Goal: Transaction & Acquisition: Purchase product/service

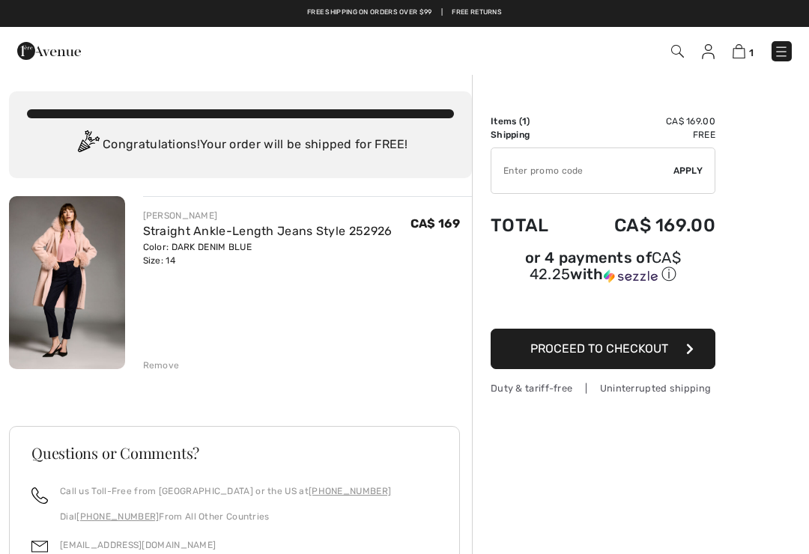
click at [778, 59] on img at bounding box center [781, 51] width 15 height 15
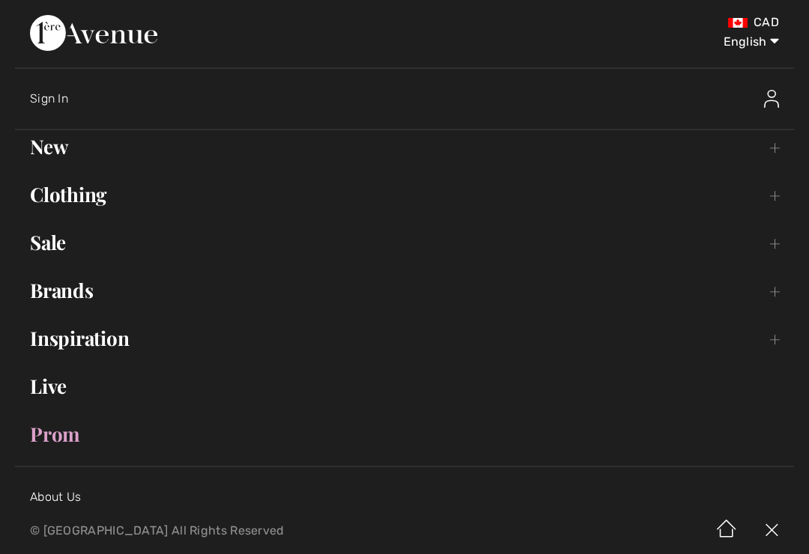
click at [56, 151] on link "New Toggle submenu" at bounding box center [404, 146] width 779 height 33
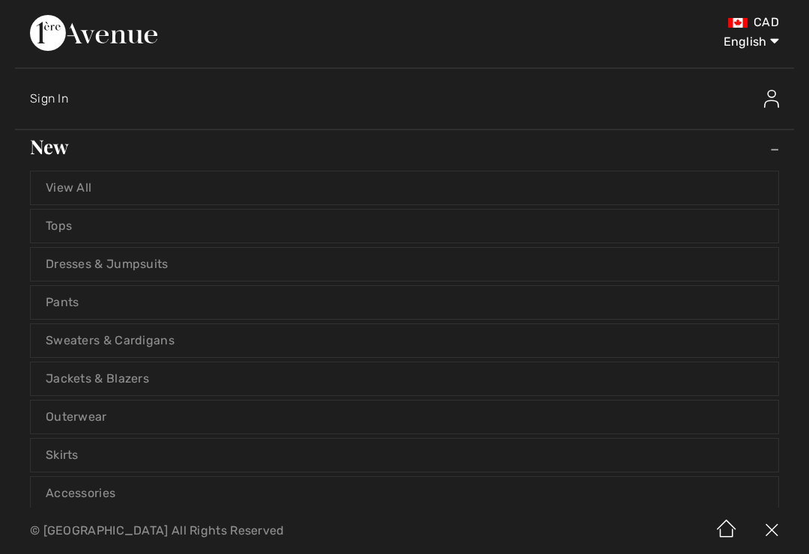
click at [66, 223] on link "Tops" at bounding box center [405, 226] width 748 height 33
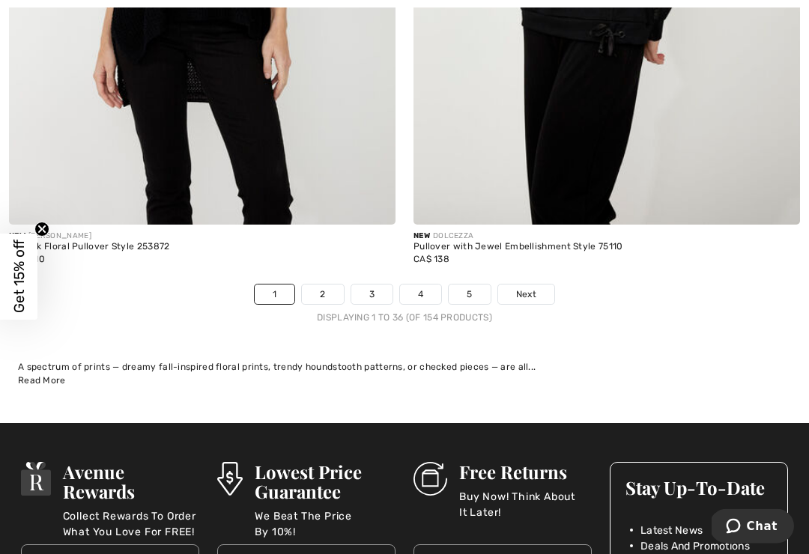
scroll to position [11825, 0]
click at [531, 290] on span "Next" at bounding box center [526, 294] width 20 height 13
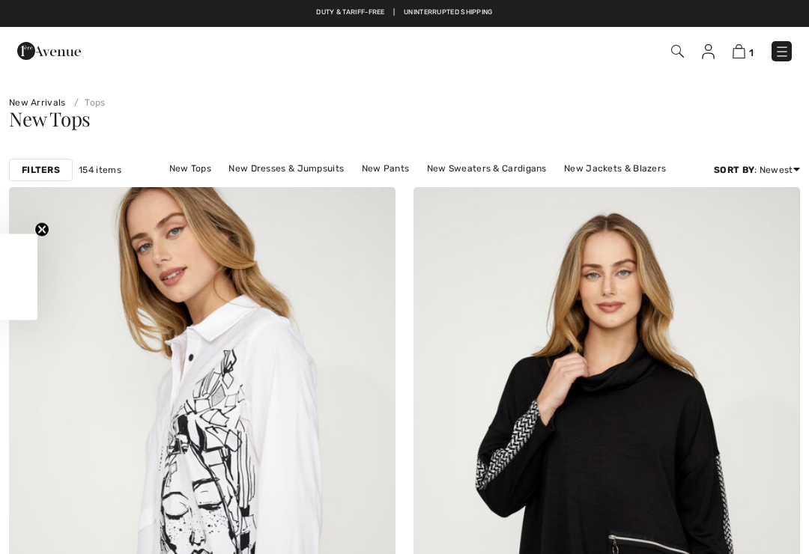
checkbox input "true"
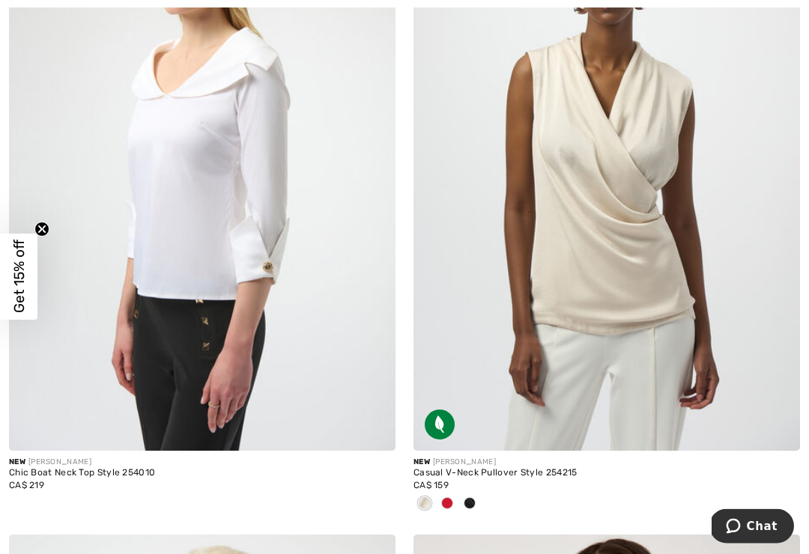
scroll to position [10247, 0]
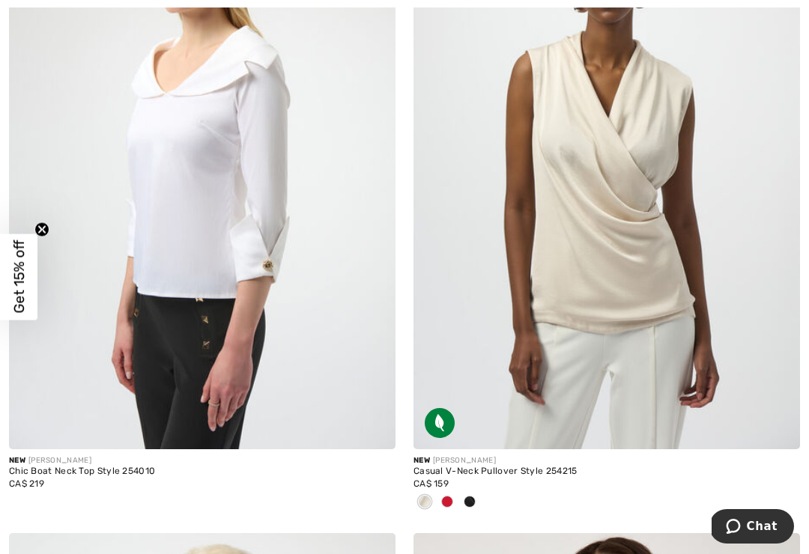
click at [651, 323] on img at bounding box center [607, 160] width 387 height 580
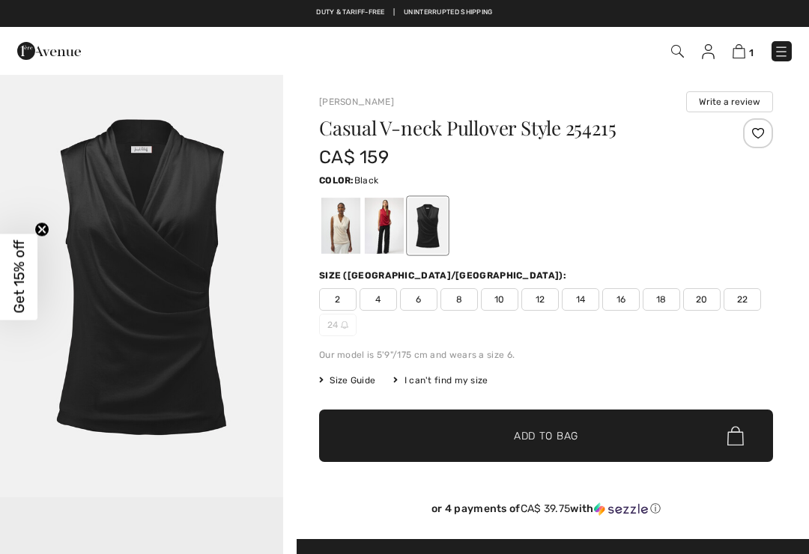
checkbox input "true"
click at [384, 228] on div at bounding box center [384, 226] width 39 height 56
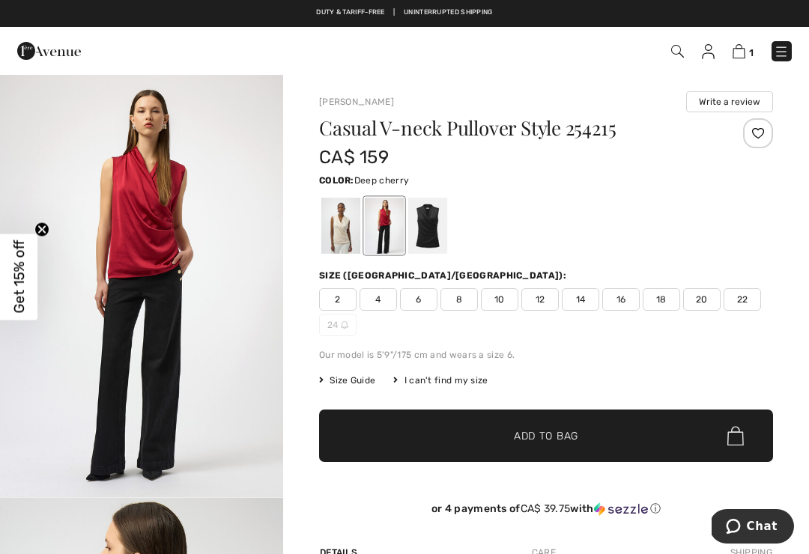
click at [436, 229] on div at bounding box center [427, 226] width 39 height 56
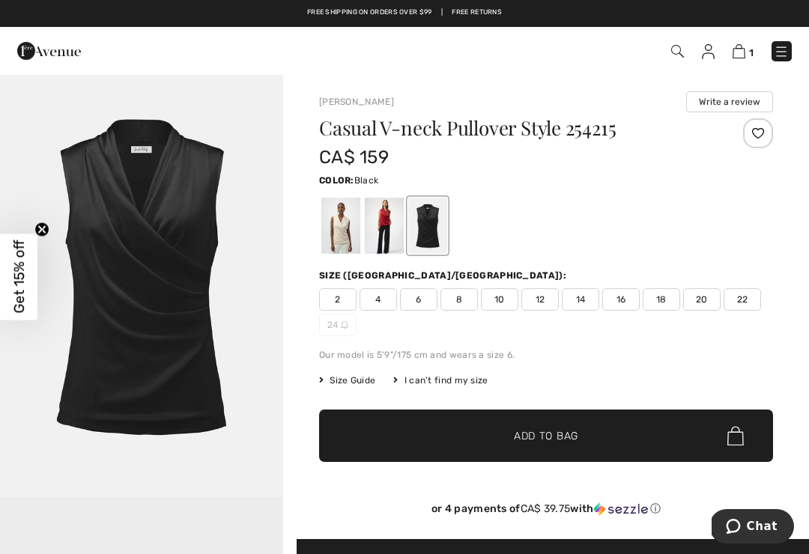
click at [382, 223] on div at bounding box center [384, 226] width 39 height 56
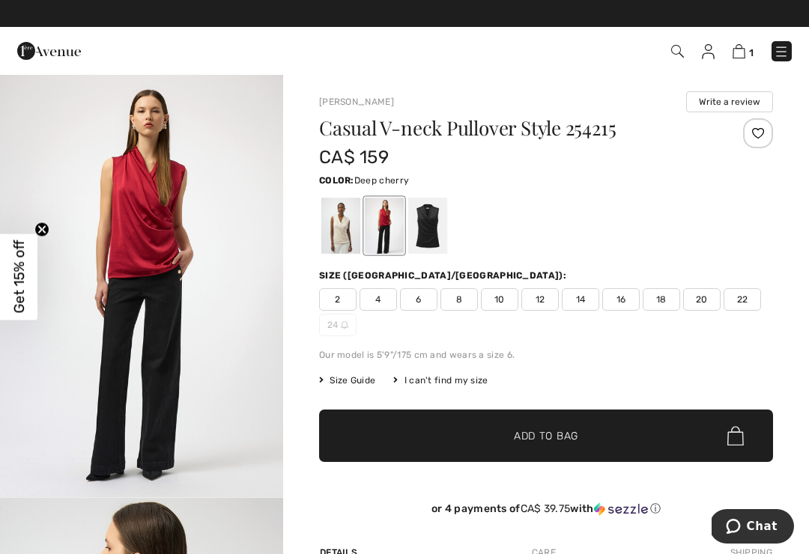
click at [342, 226] on div at bounding box center [340, 226] width 39 height 56
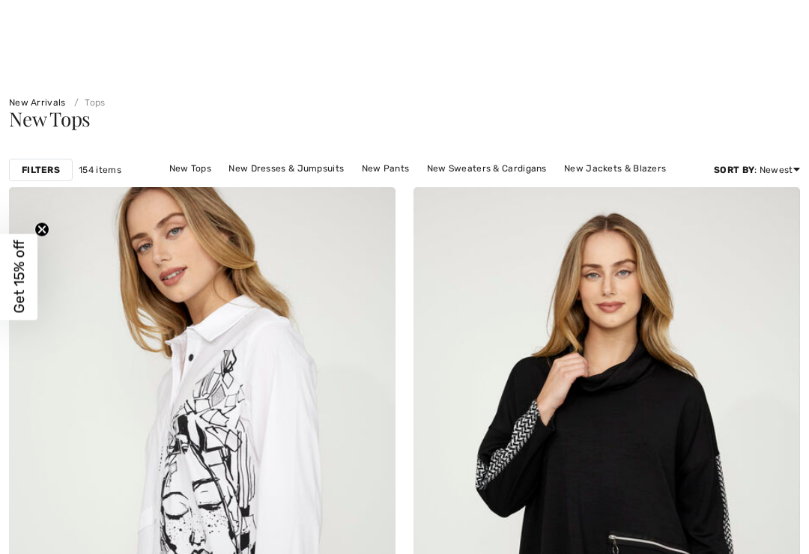
checkbox input "true"
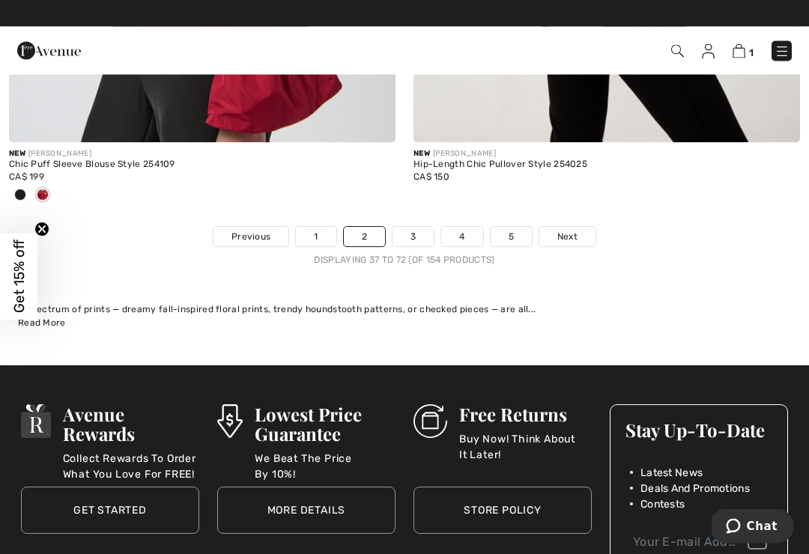
scroll to position [11879, 0]
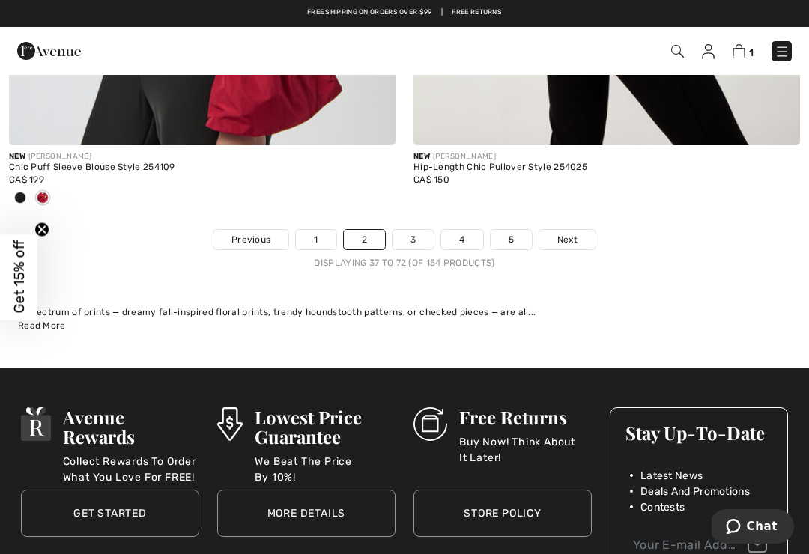
click at [404, 234] on link "3" at bounding box center [413, 239] width 41 height 19
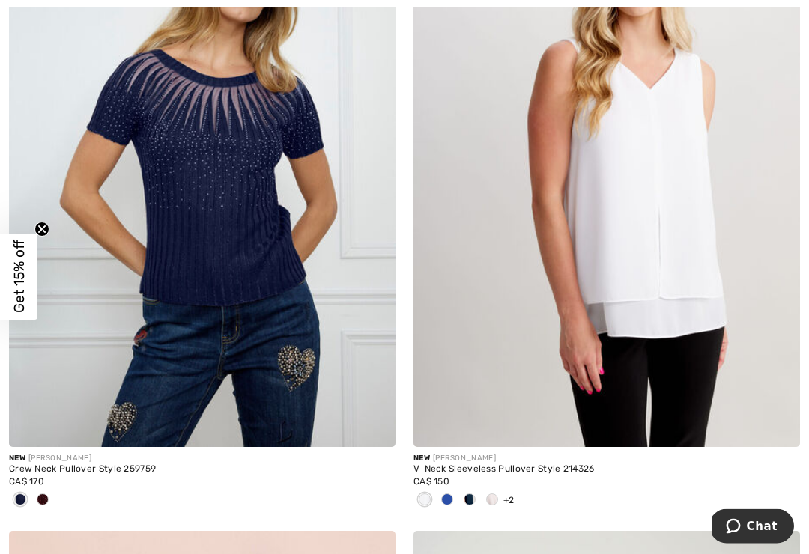
scroll to position [984, 0]
click at [697, 260] on img at bounding box center [607, 157] width 387 height 580
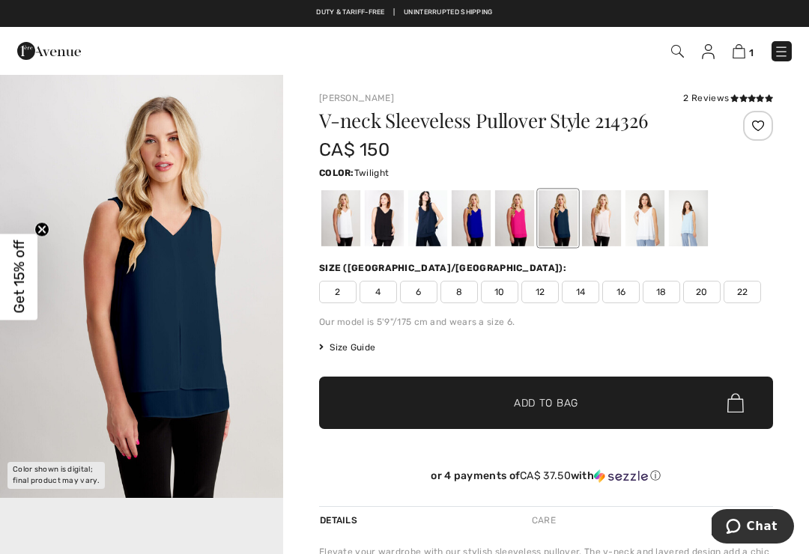
click at [431, 224] on div at bounding box center [427, 218] width 39 height 56
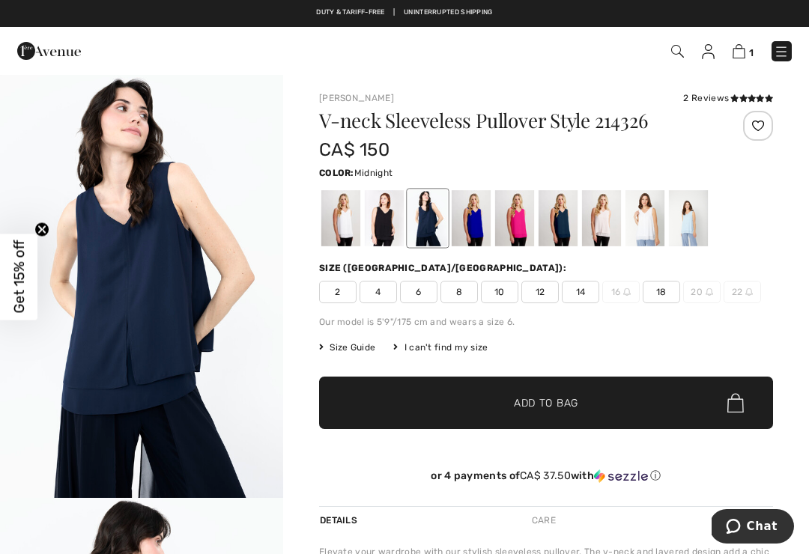
click at [596, 226] on div at bounding box center [601, 218] width 39 height 56
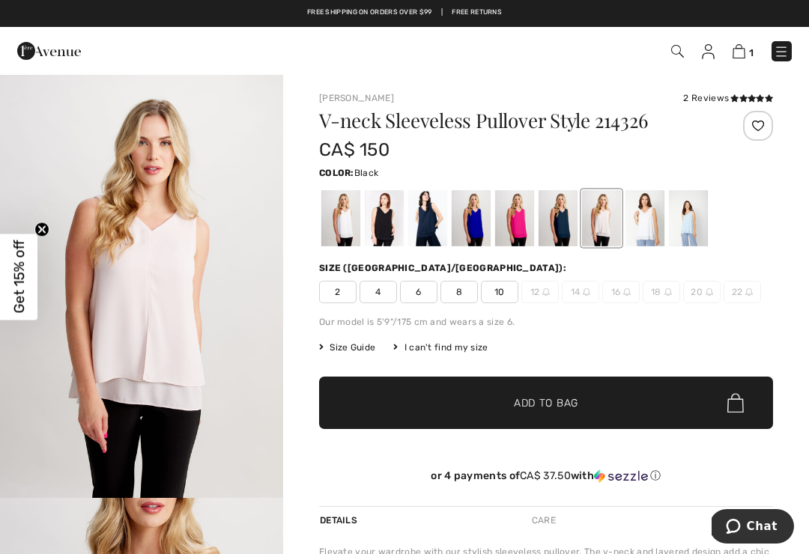
click at [385, 238] on div at bounding box center [384, 218] width 39 height 56
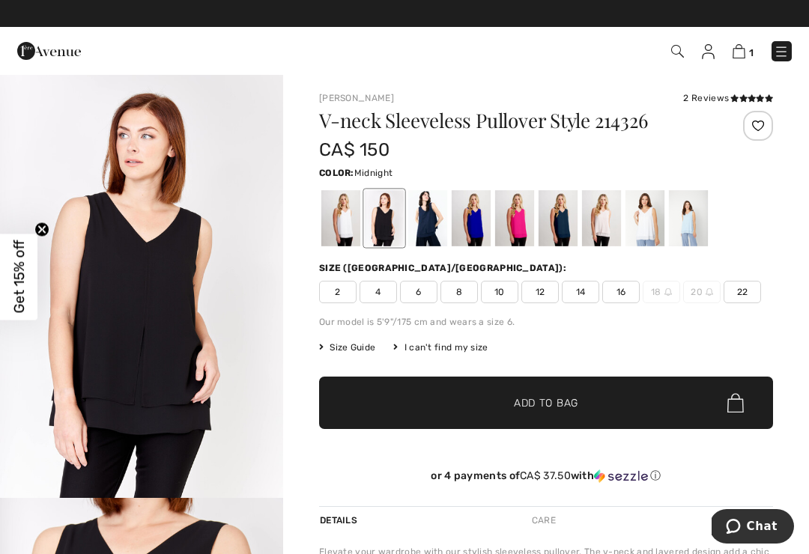
click at [425, 235] on div at bounding box center [427, 218] width 39 height 56
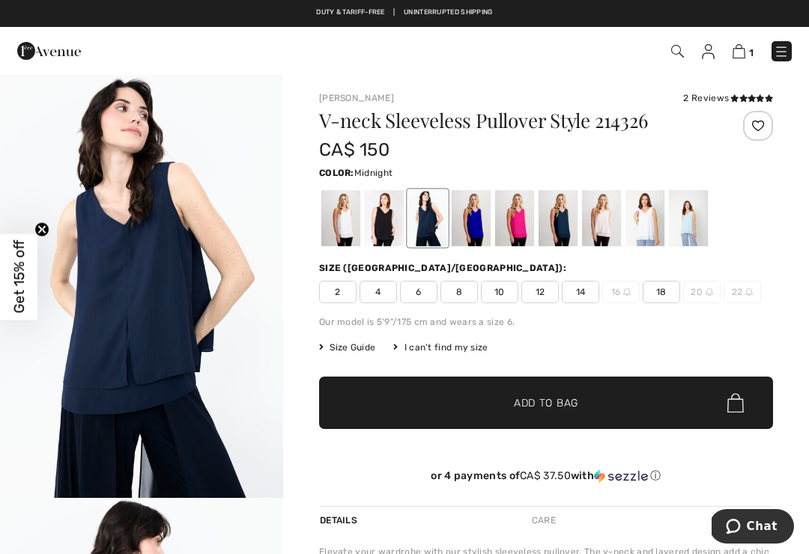
click at [519, 226] on div at bounding box center [514, 218] width 39 height 56
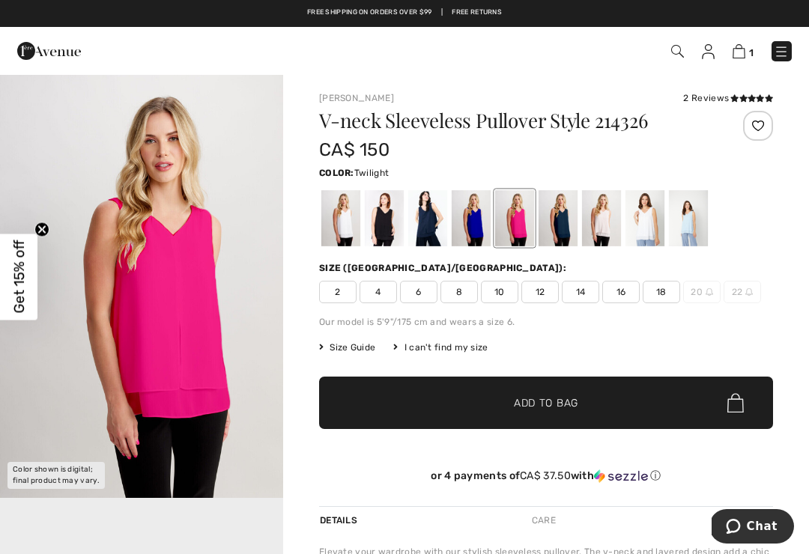
click at [557, 235] on div at bounding box center [558, 218] width 39 height 56
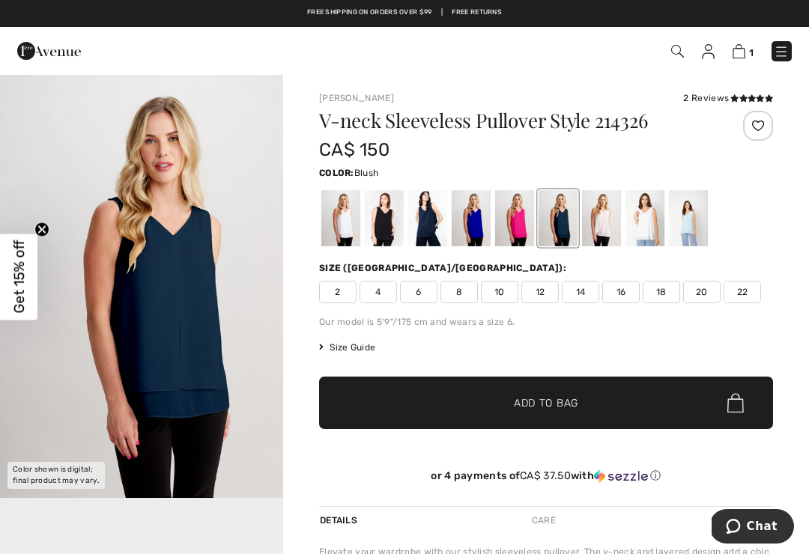
click at [605, 234] on div at bounding box center [601, 218] width 39 height 56
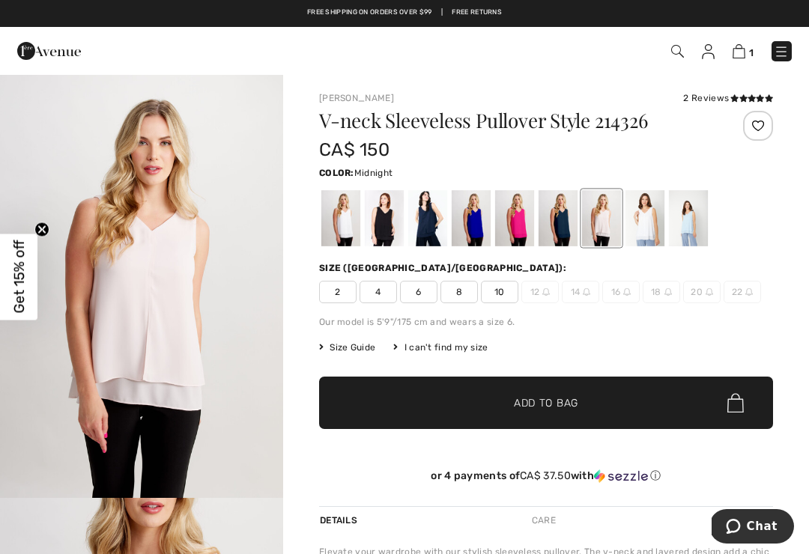
click at [420, 235] on div at bounding box center [427, 218] width 39 height 56
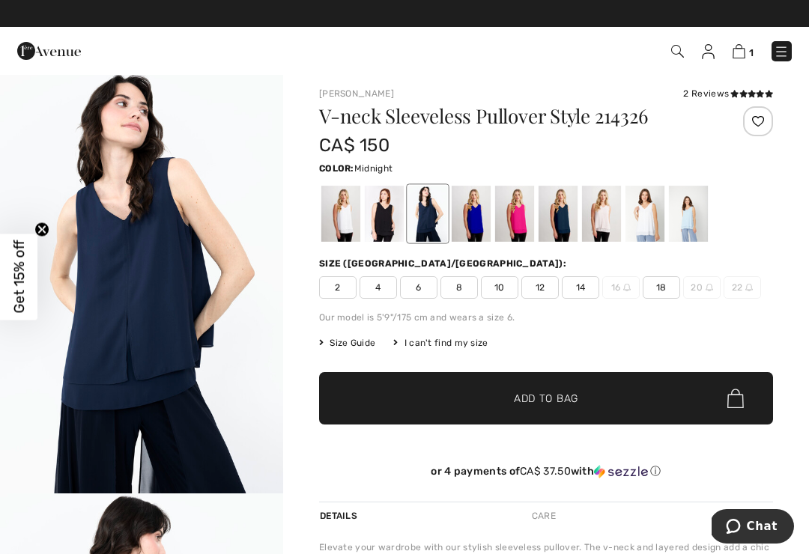
scroll to position [7, 0]
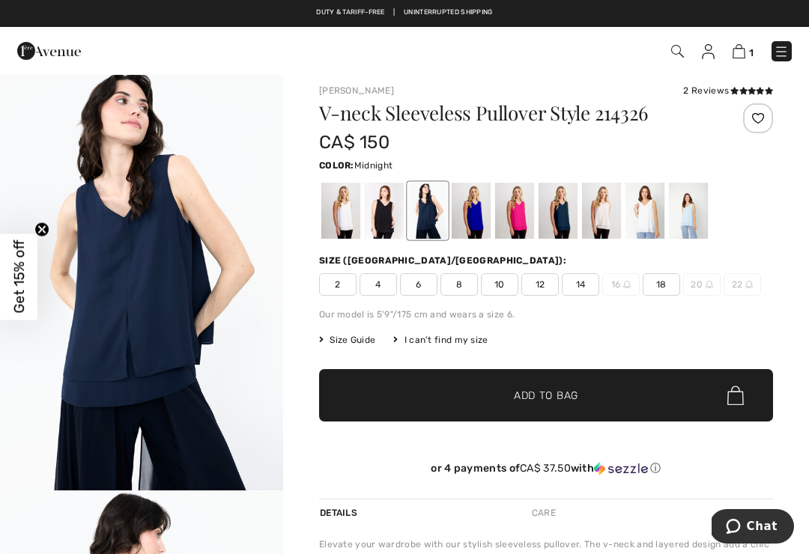
click at [578, 287] on span "14" at bounding box center [580, 284] width 37 height 22
click at [453, 393] on span "✔ Added to Bag Add to Bag" at bounding box center [546, 395] width 454 height 52
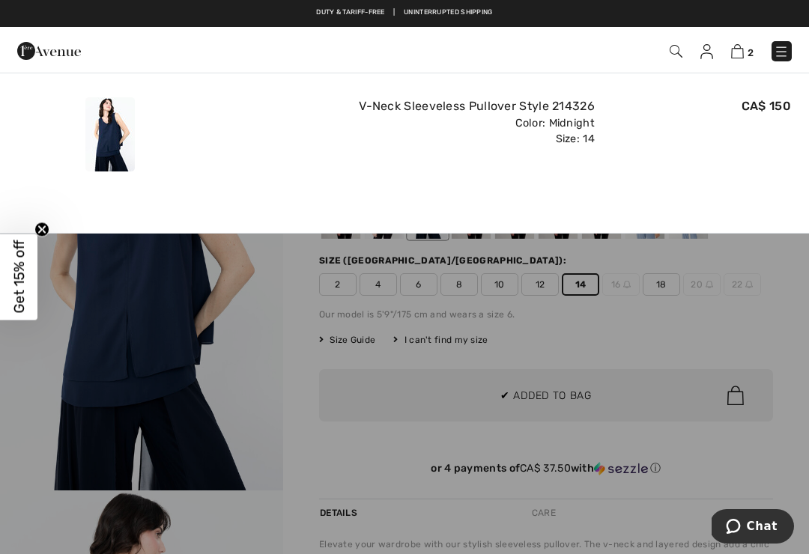
scroll to position [0, 0]
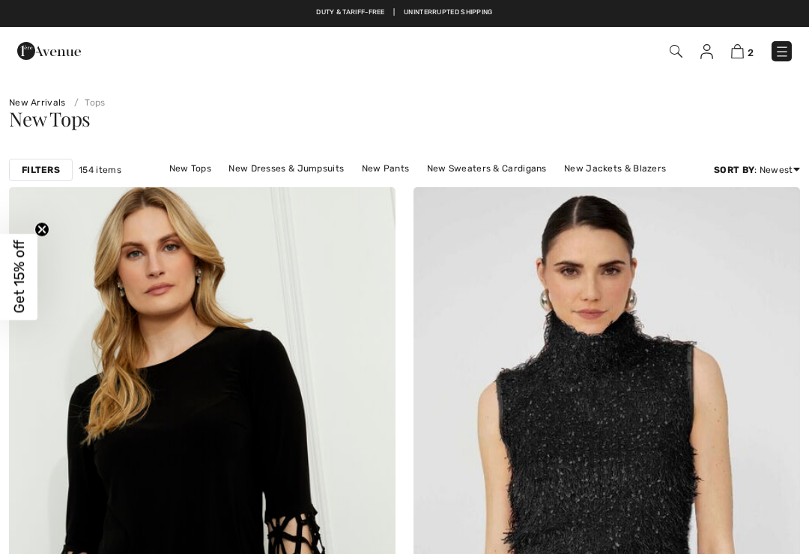
checkbox input "true"
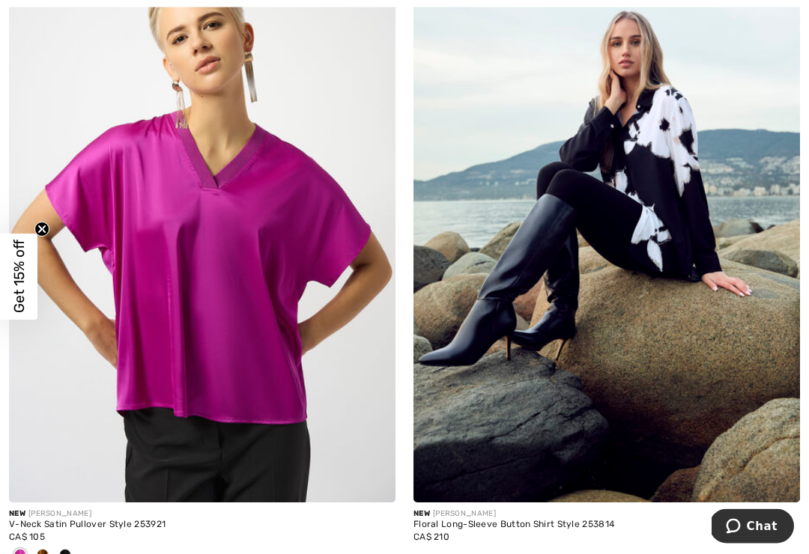
scroll to position [3517, 0]
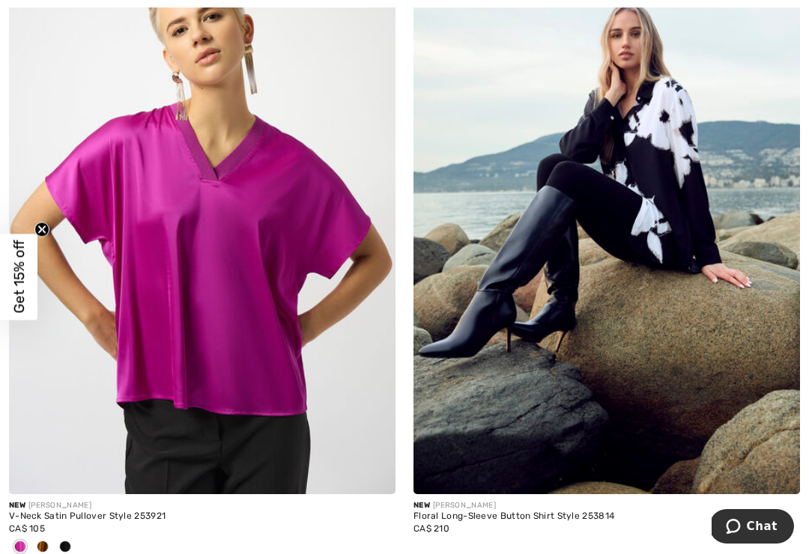
click at [277, 297] on img at bounding box center [202, 205] width 387 height 580
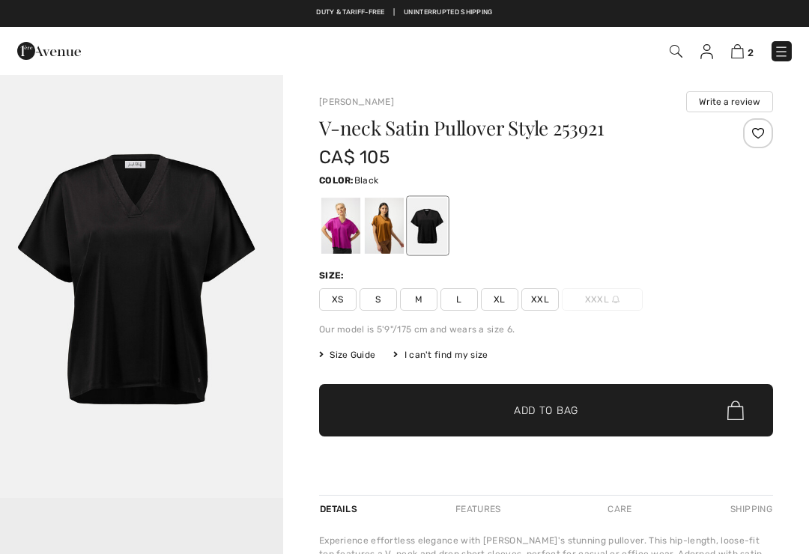
checkbox input "true"
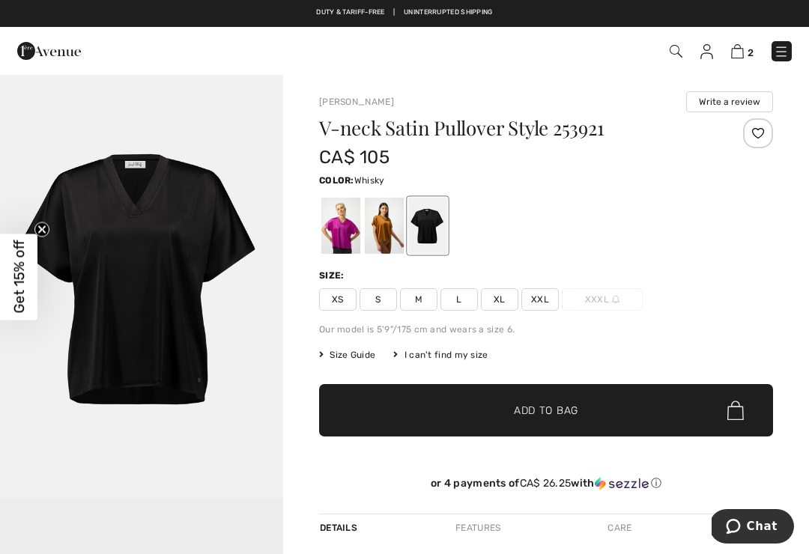
click at [387, 246] on div at bounding box center [384, 226] width 39 height 56
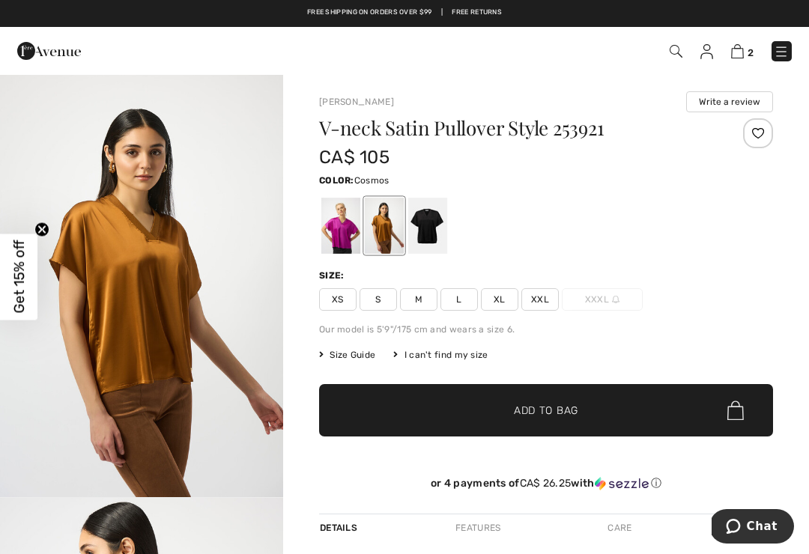
click at [333, 232] on div at bounding box center [340, 226] width 39 height 56
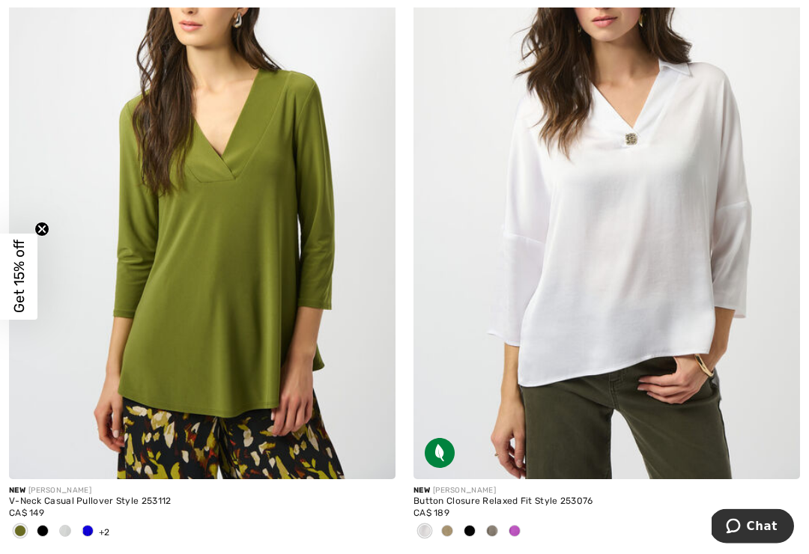
scroll to position [9678, 0]
click at [269, 284] on img at bounding box center [202, 190] width 387 height 580
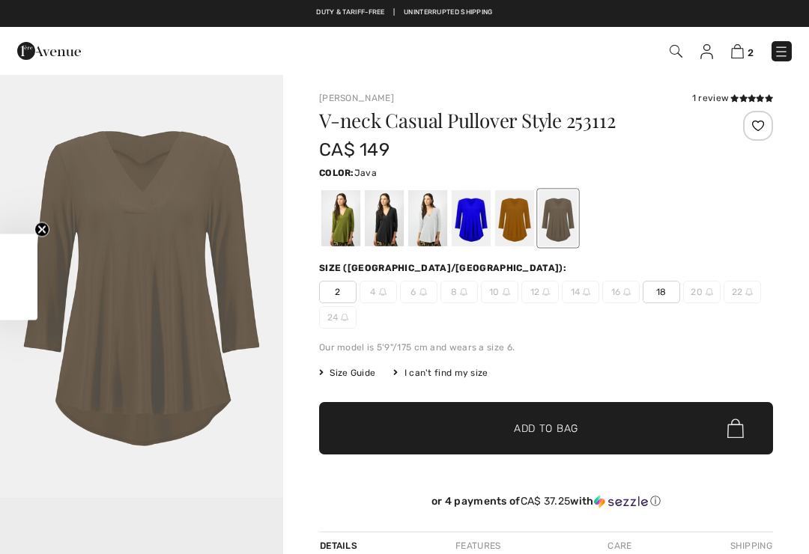
checkbox input "true"
click at [333, 228] on div at bounding box center [340, 218] width 39 height 56
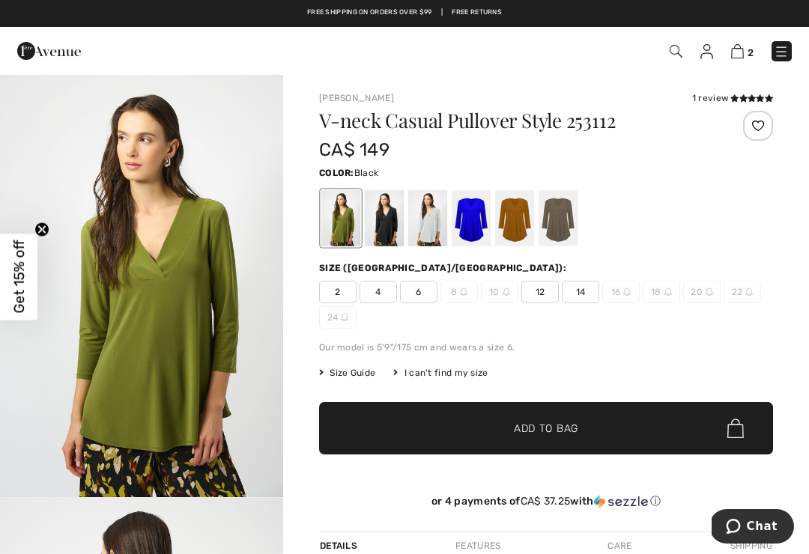
click at [384, 220] on div at bounding box center [384, 218] width 39 height 56
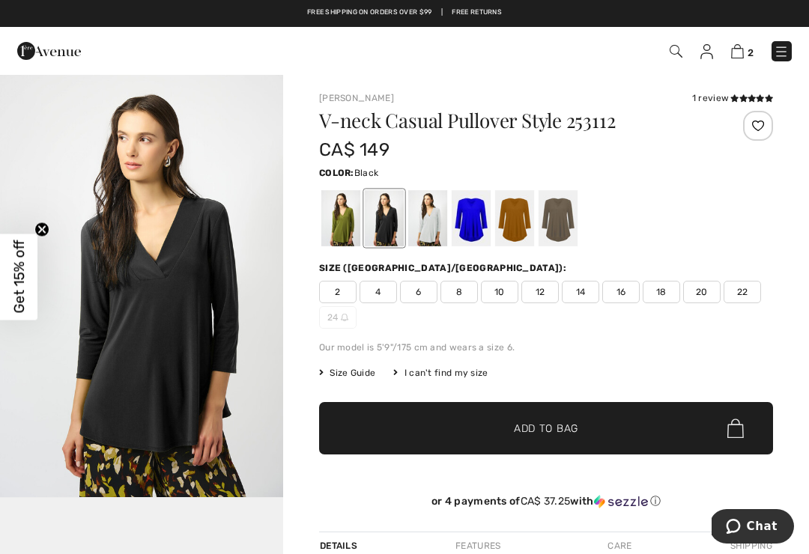
click at [424, 230] on div at bounding box center [427, 218] width 39 height 56
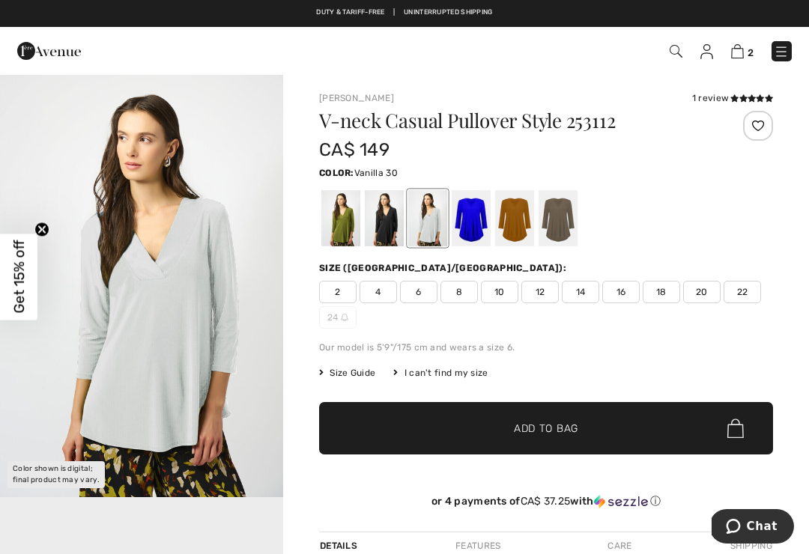
click at [512, 236] on div at bounding box center [514, 218] width 39 height 56
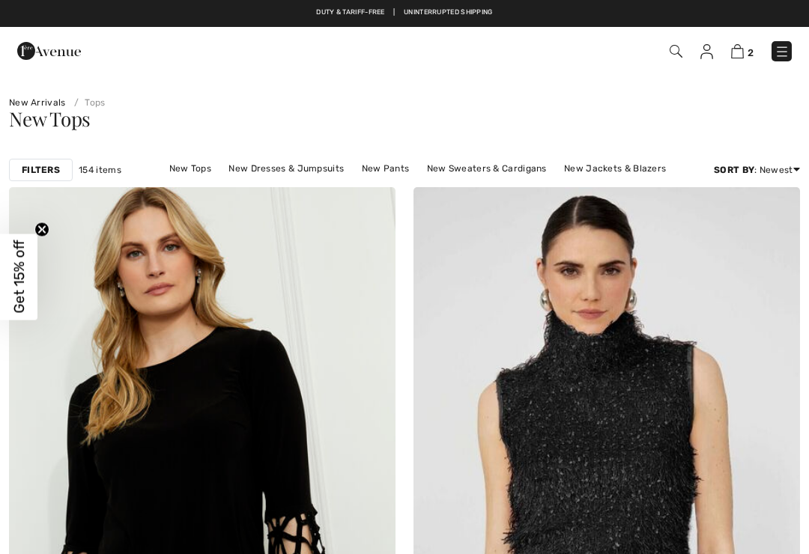
checkbox input "true"
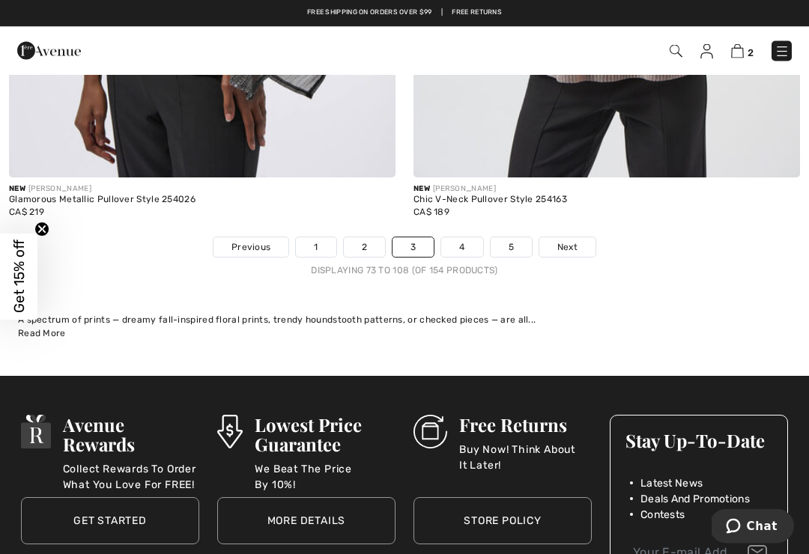
scroll to position [11946, 0]
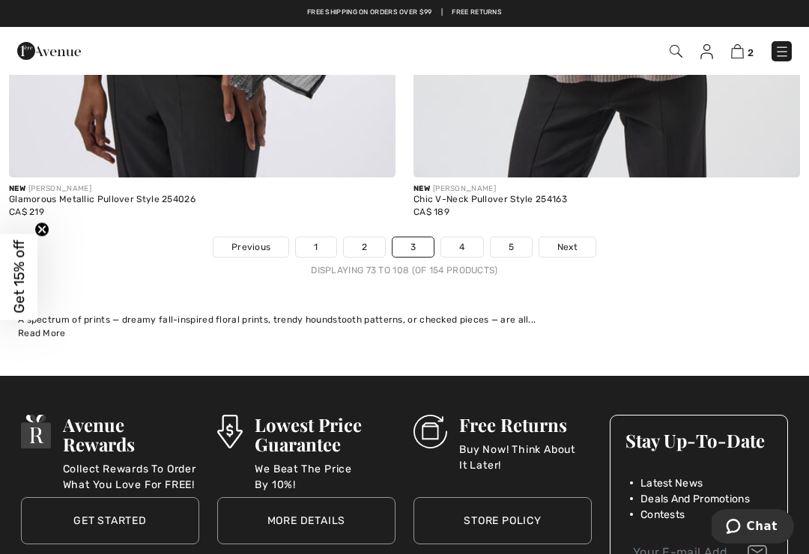
click at [455, 239] on link "4" at bounding box center [461, 247] width 41 height 19
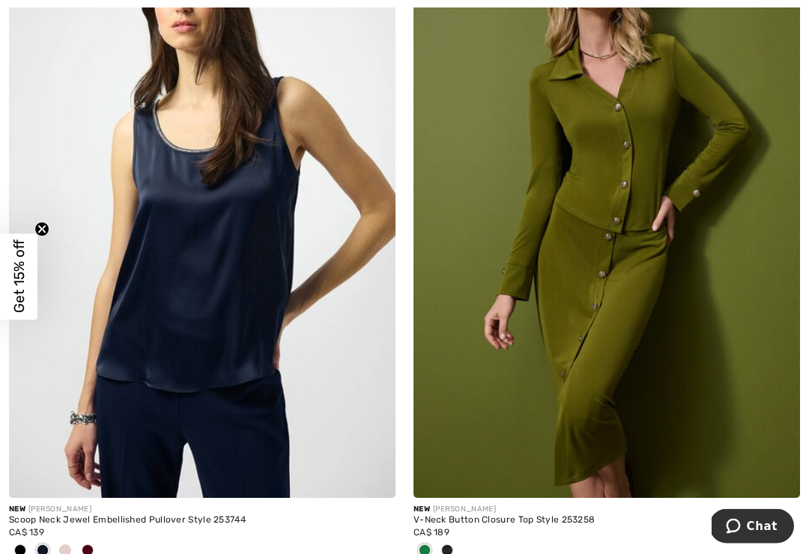
scroll to position [2900, 0]
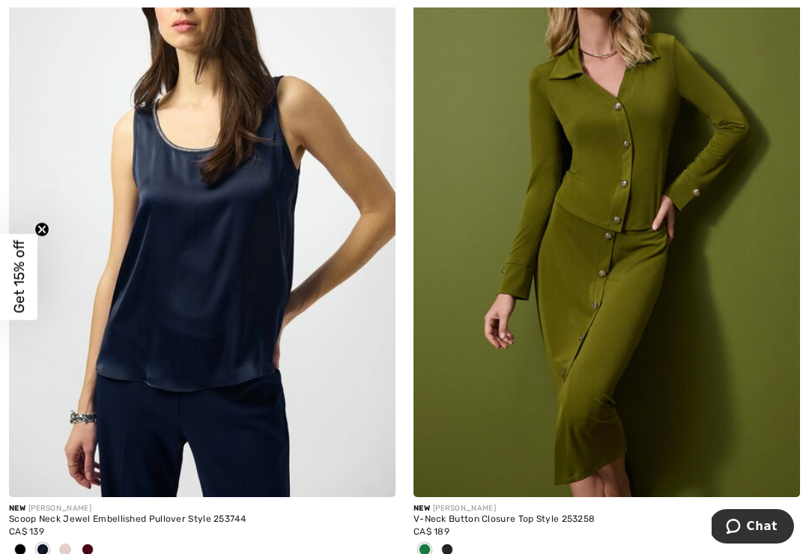
click at [209, 325] on img at bounding box center [202, 208] width 387 height 580
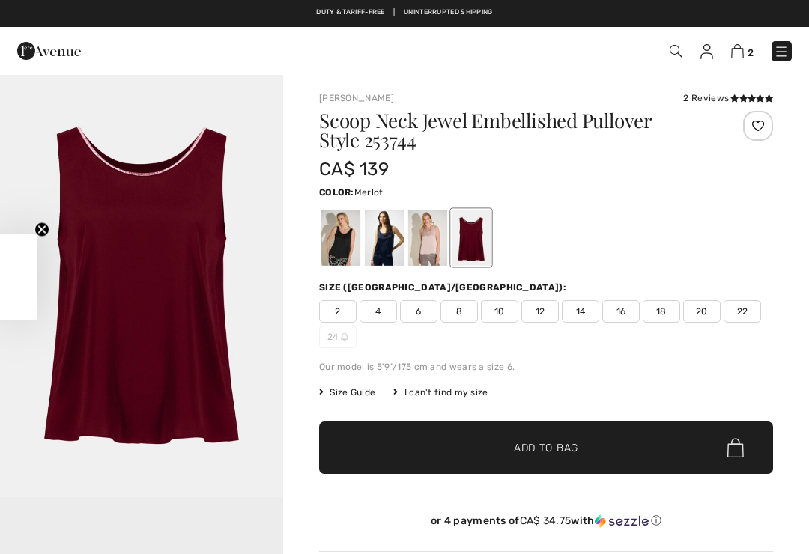
checkbox input "true"
click at [422, 235] on div at bounding box center [427, 238] width 39 height 56
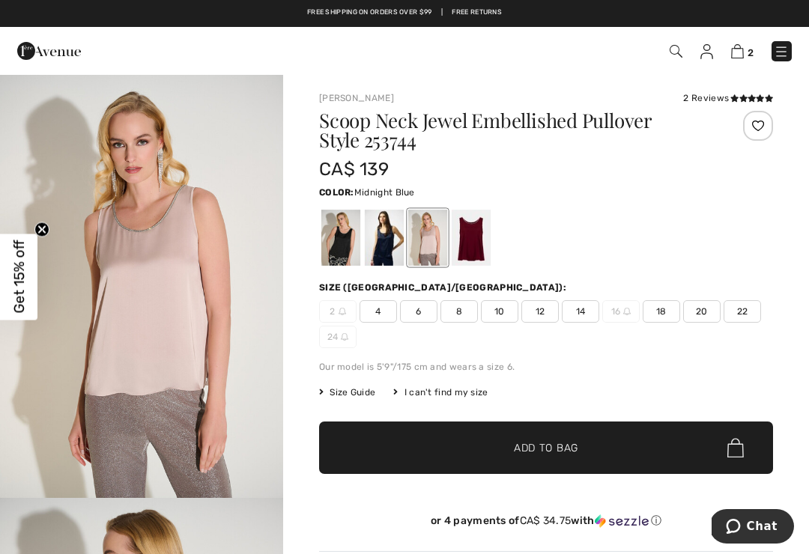
click at [382, 243] on div at bounding box center [384, 238] width 39 height 56
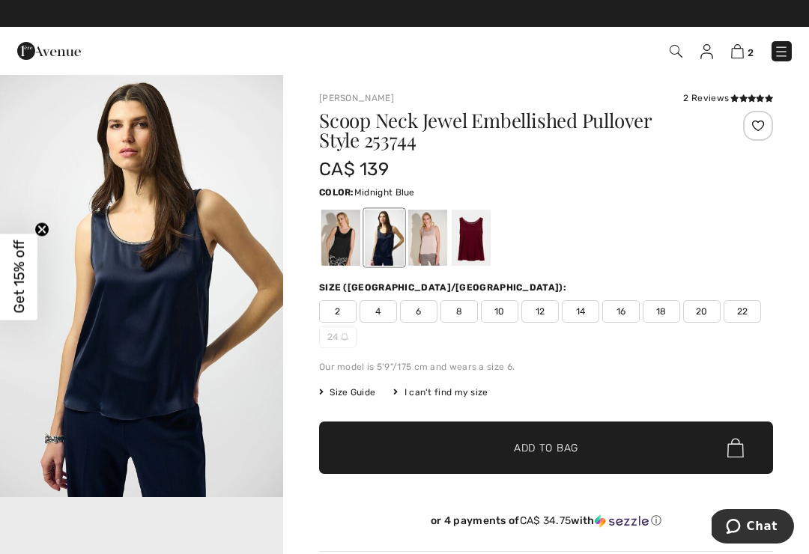
click at [338, 244] on div at bounding box center [340, 238] width 39 height 56
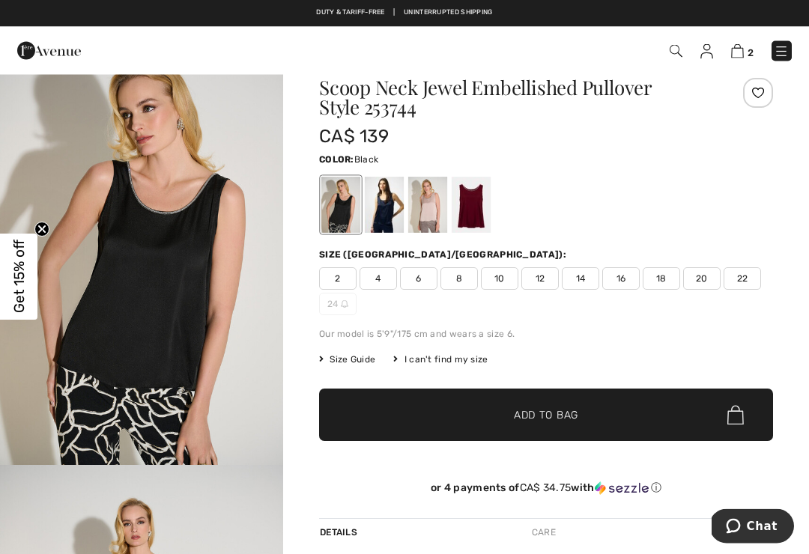
scroll to position [33, 0]
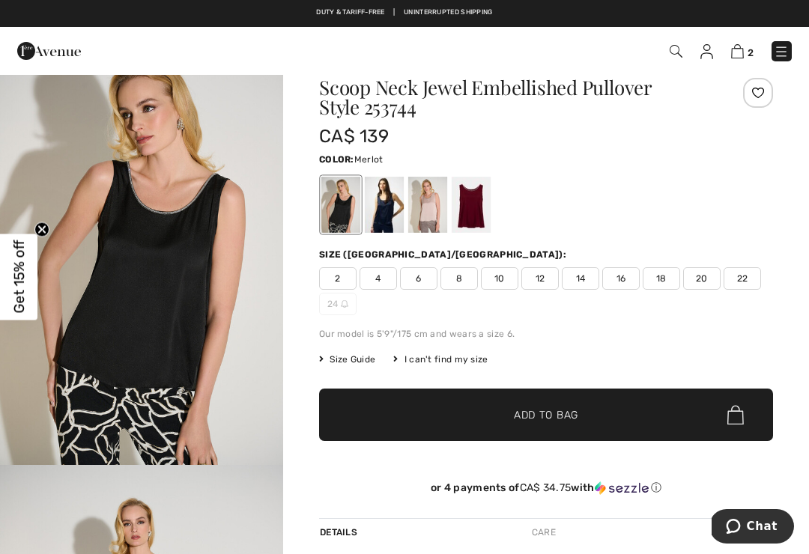
click at [470, 208] on div at bounding box center [471, 205] width 39 height 56
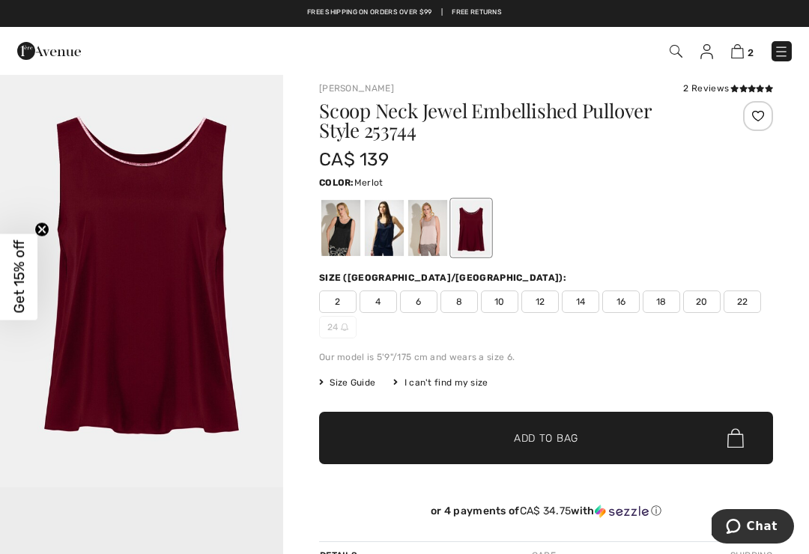
scroll to position [10, 0]
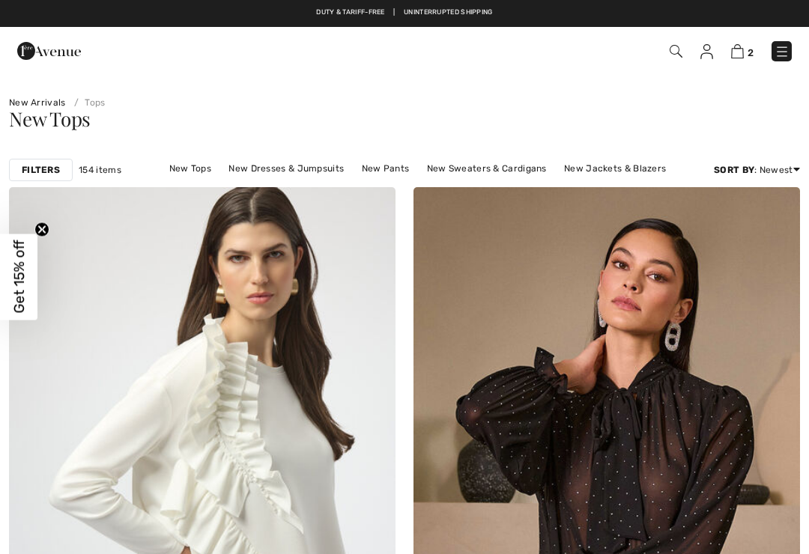
checkbox input "true"
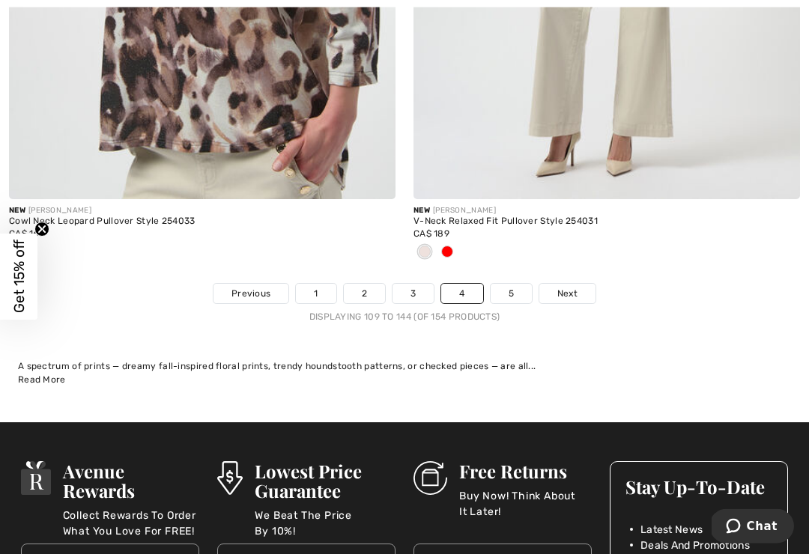
scroll to position [11924, 0]
click at [518, 284] on link "5" at bounding box center [511, 293] width 41 height 19
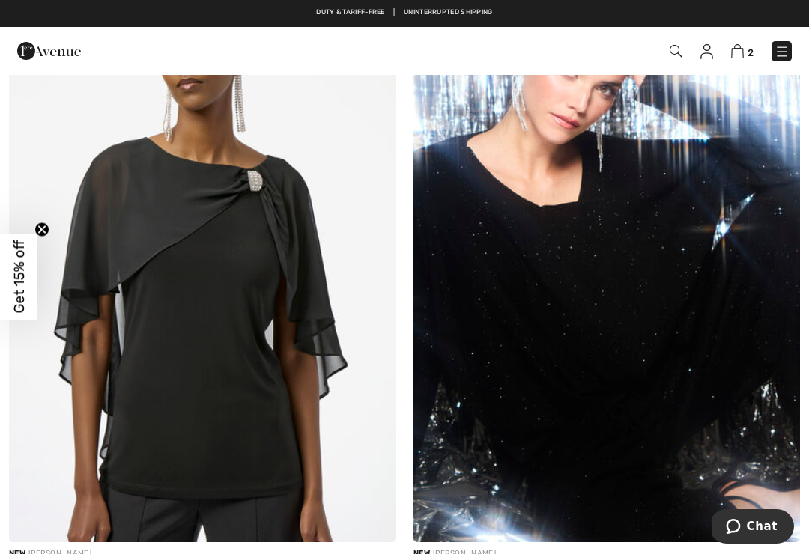
scroll to position [1502, 0]
